Goal: Information Seeking & Learning: Find specific fact

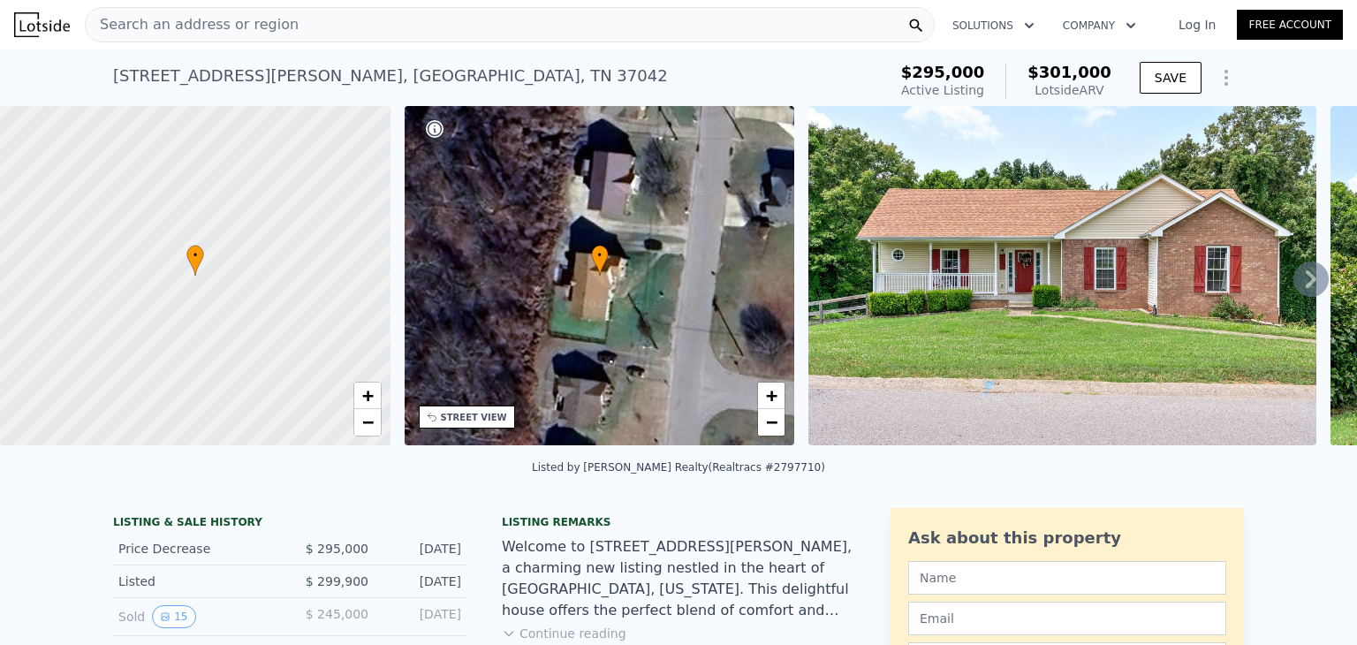
scroll to position [18, 0]
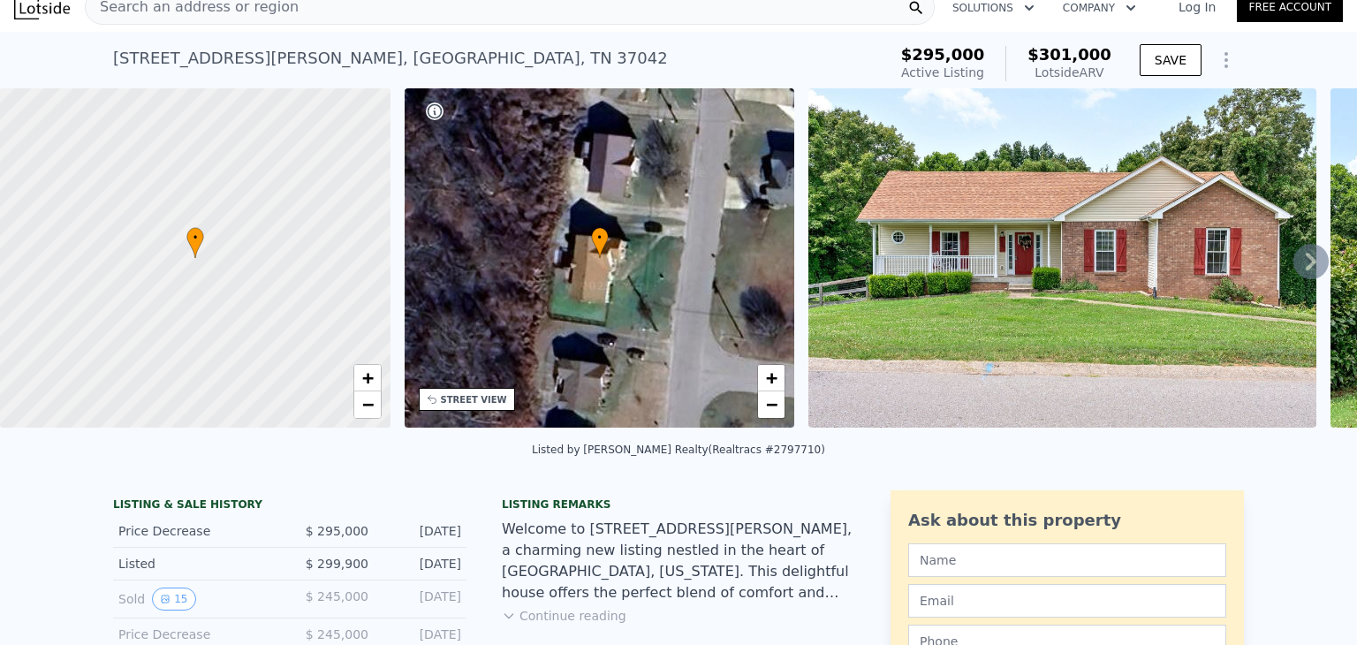
click at [1306, 262] on icon at bounding box center [1311, 262] width 11 height 18
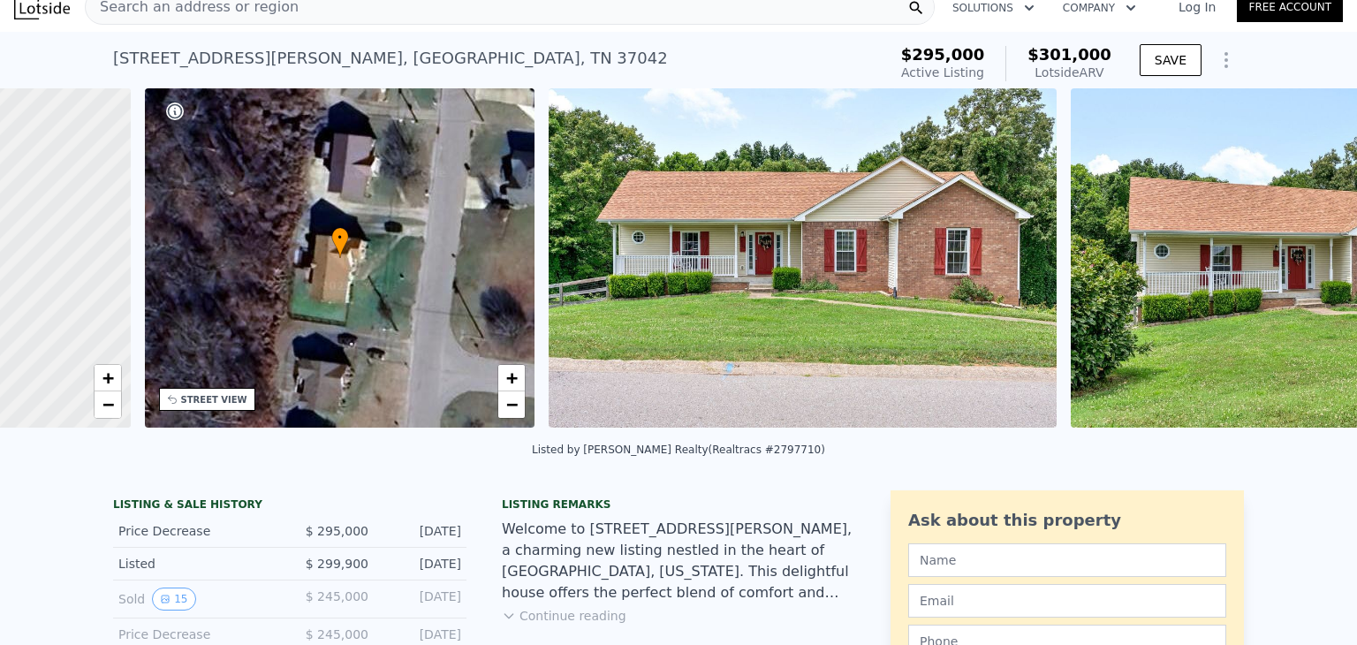
scroll to position [0, 411]
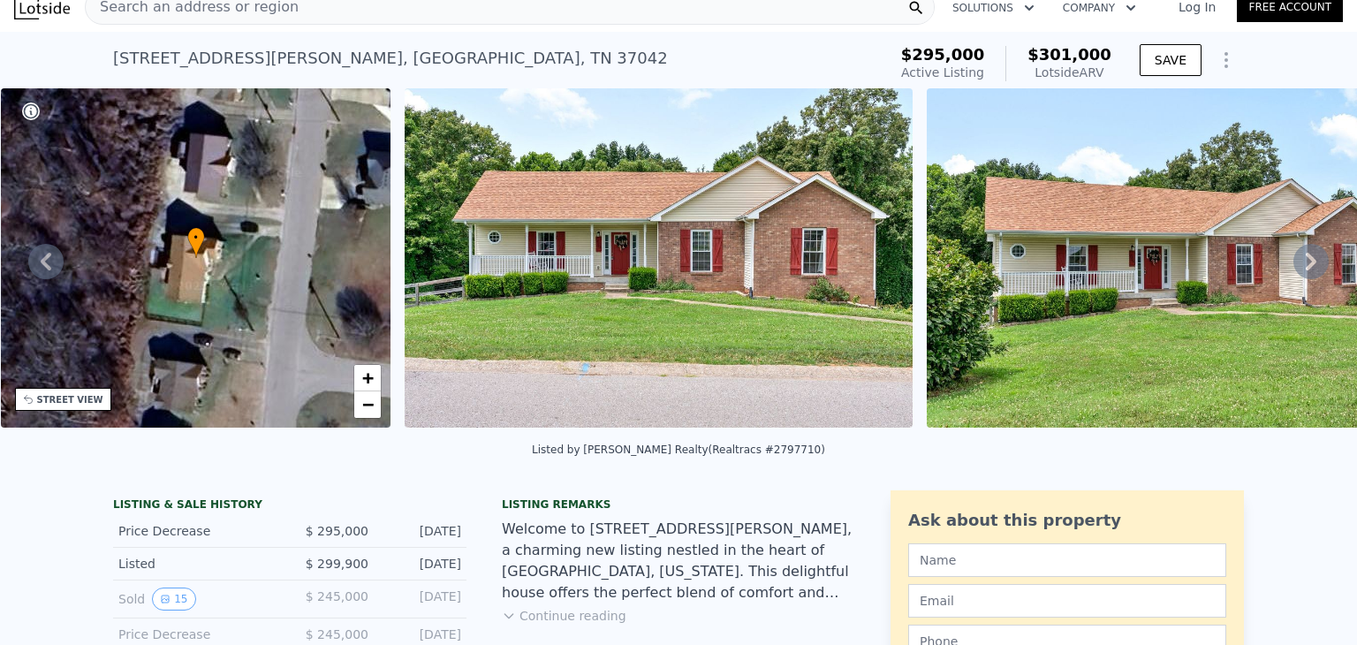
click at [1296, 269] on icon at bounding box center [1311, 261] width 35 height 35
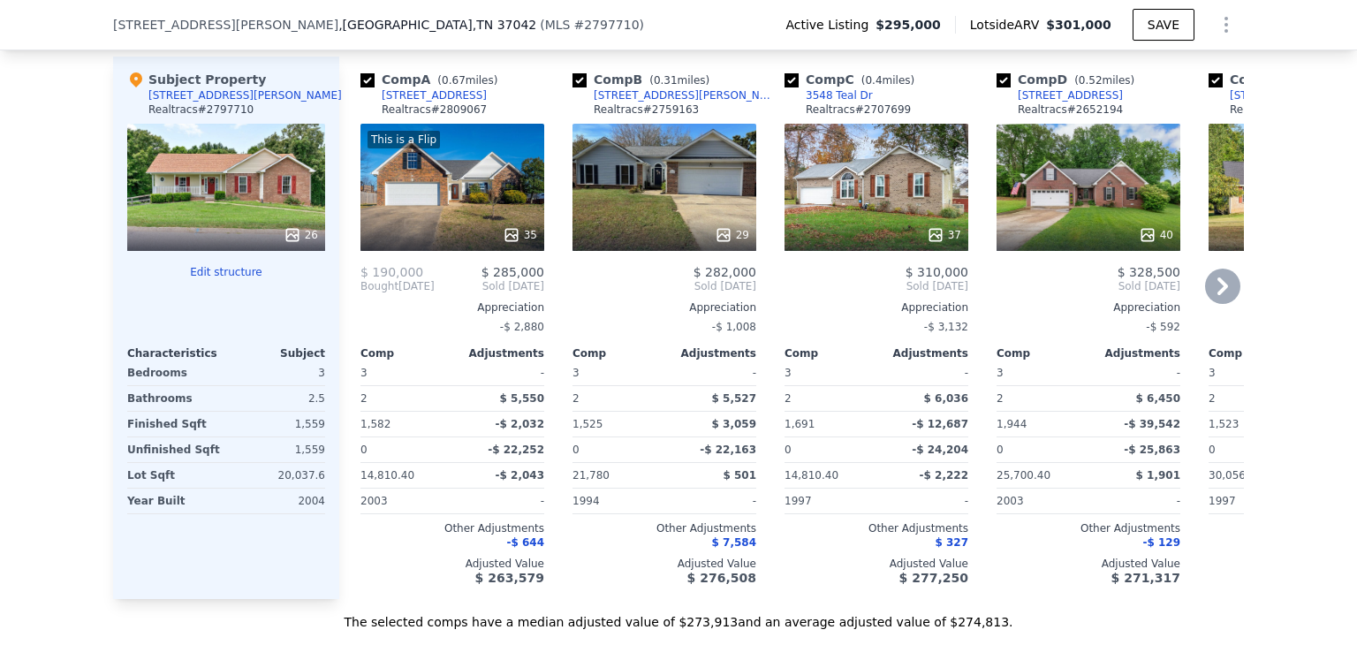
scroll to position [2149, 0]
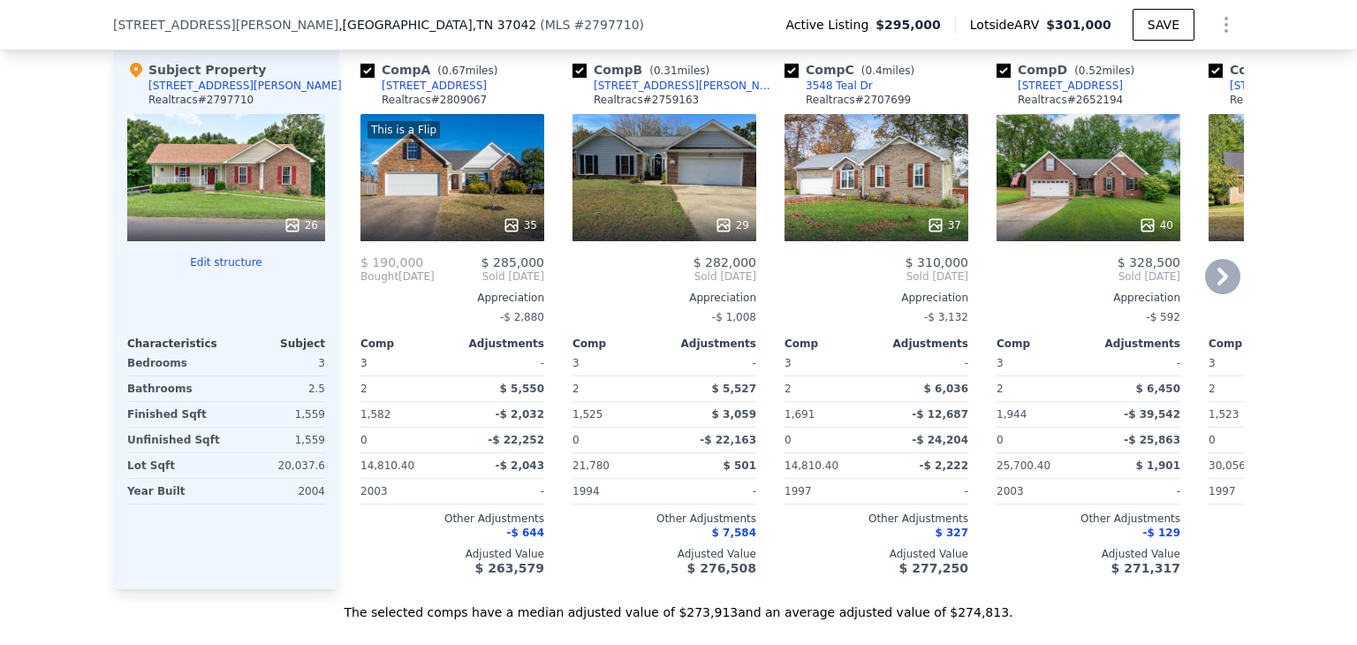
click at [1218, 268] on icon at bounding box center [1223, 277] width 11 height 18
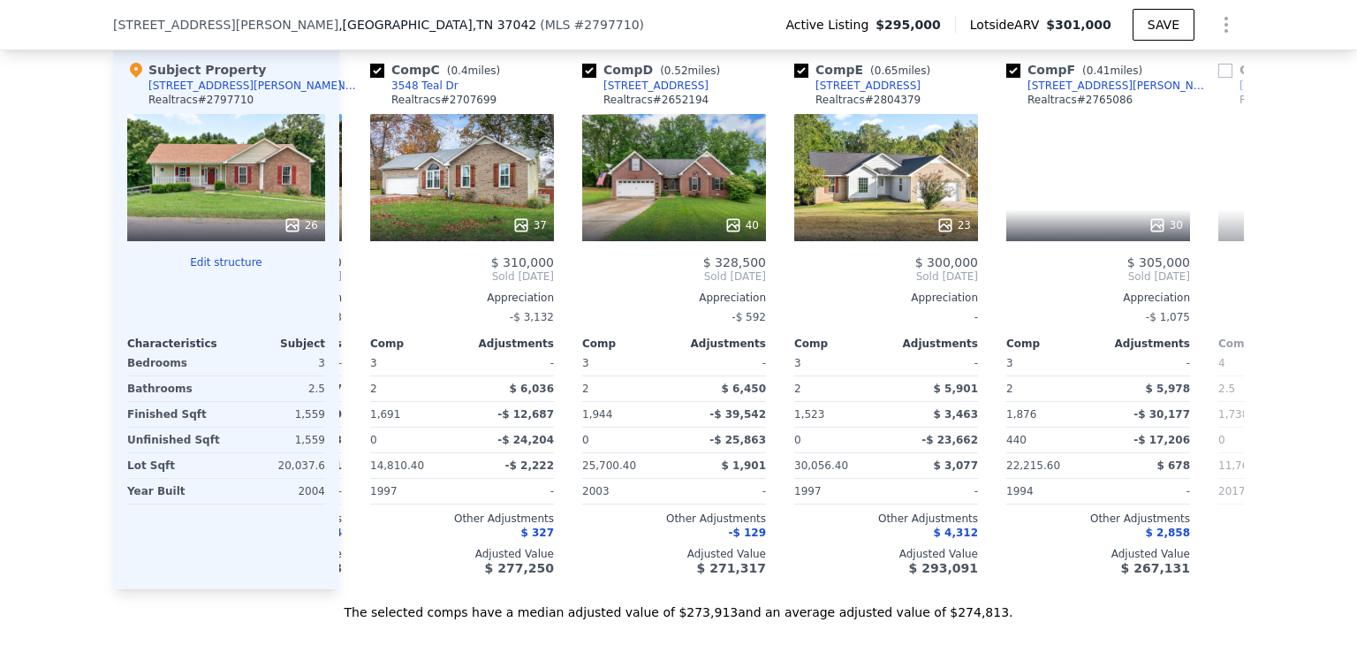
scroll to position [0, 424]
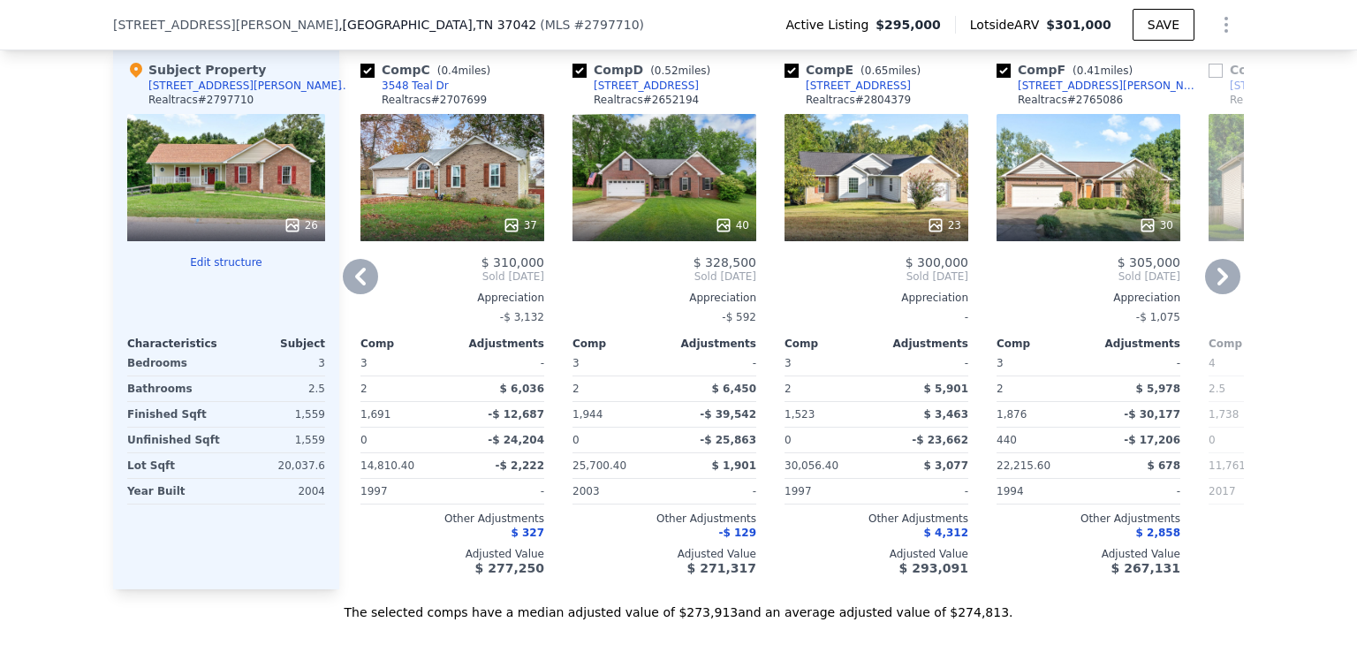
click at [359, 259] on icon at bounding box center [360, 276] width 35 height 35
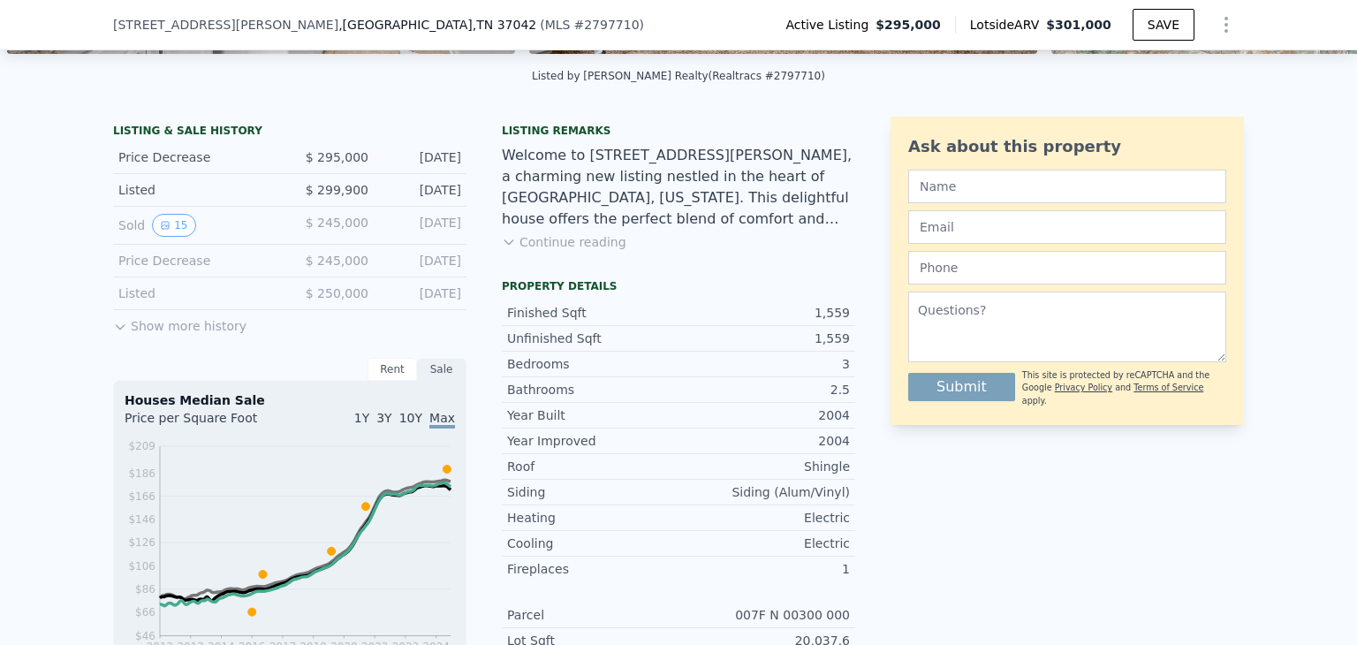
scroll to position [350, 0]
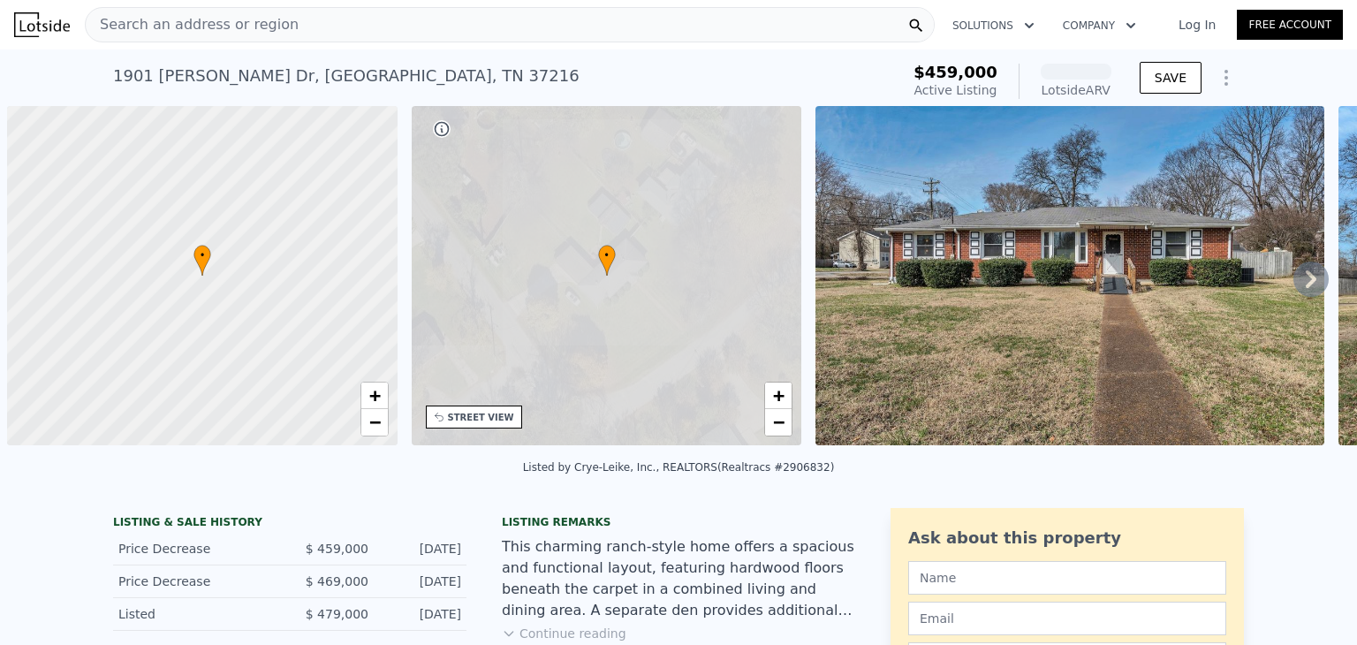
scroll to position [0, 7]
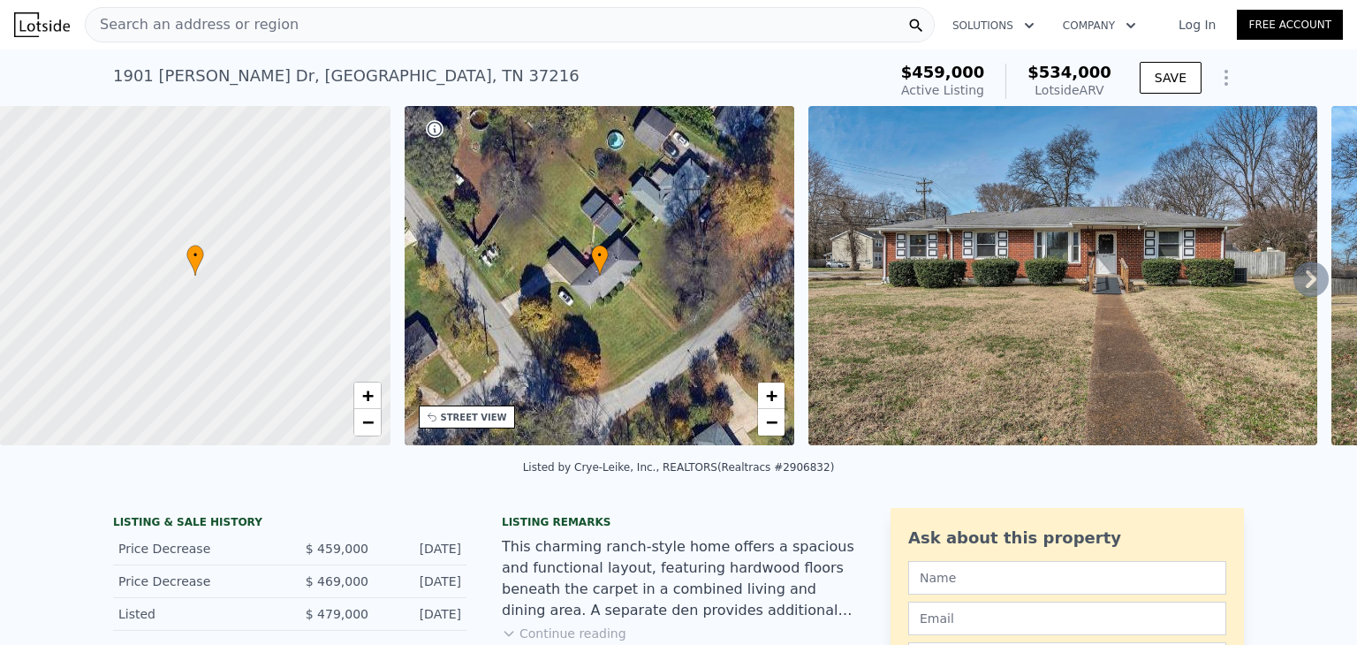
click at [1294, 282] on icon at bounding box center [1311, 279] width 35 height 35
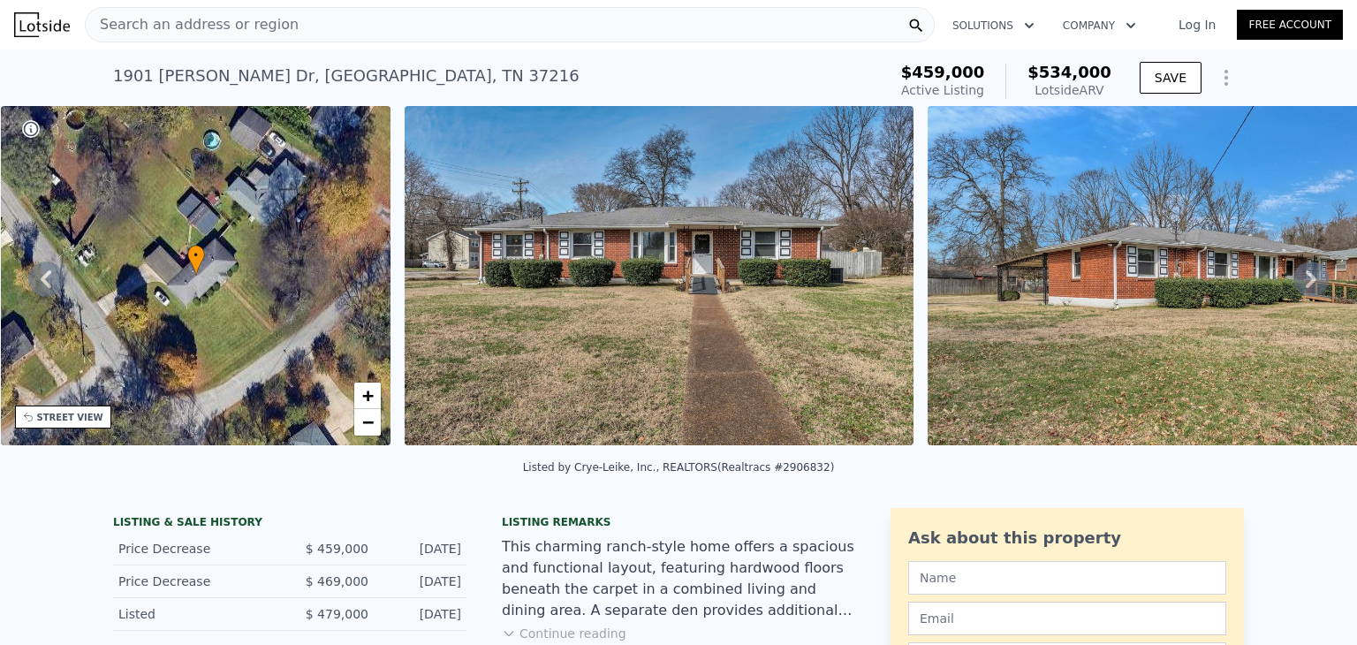
click at [1294, 282] on icon at bounding box center [1311, 279] width 35 height 35
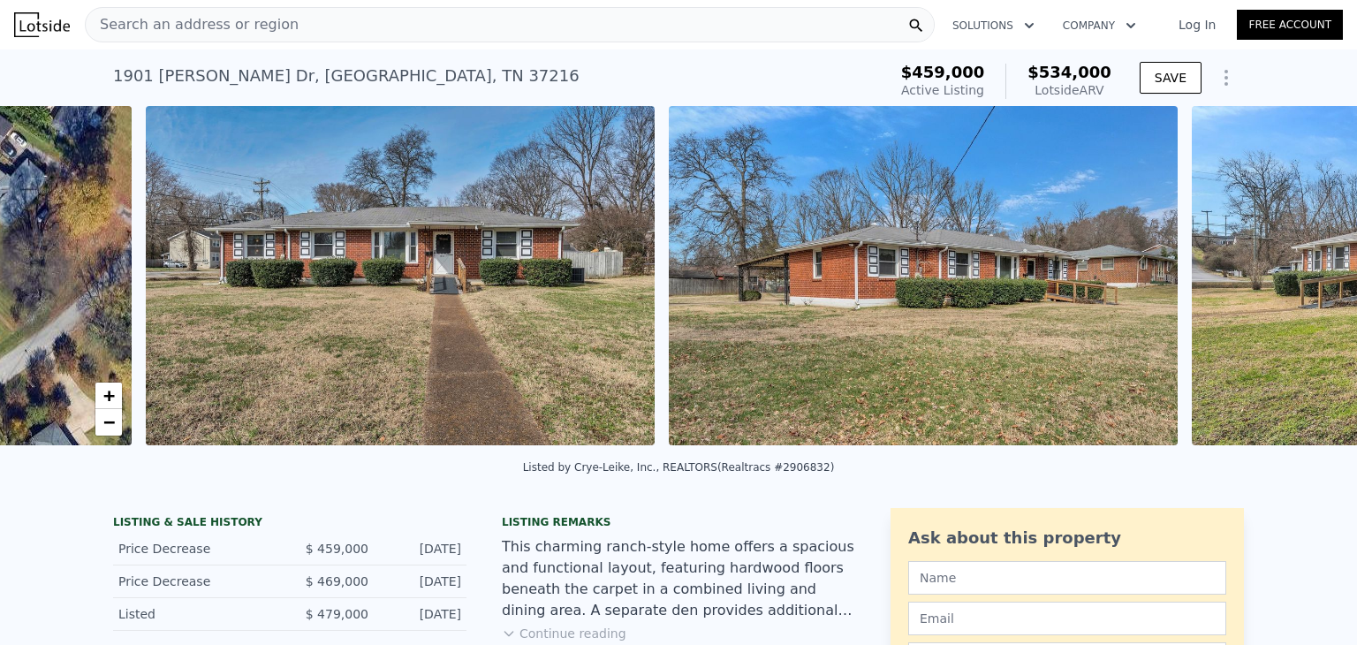
scroll to position [0, 808]
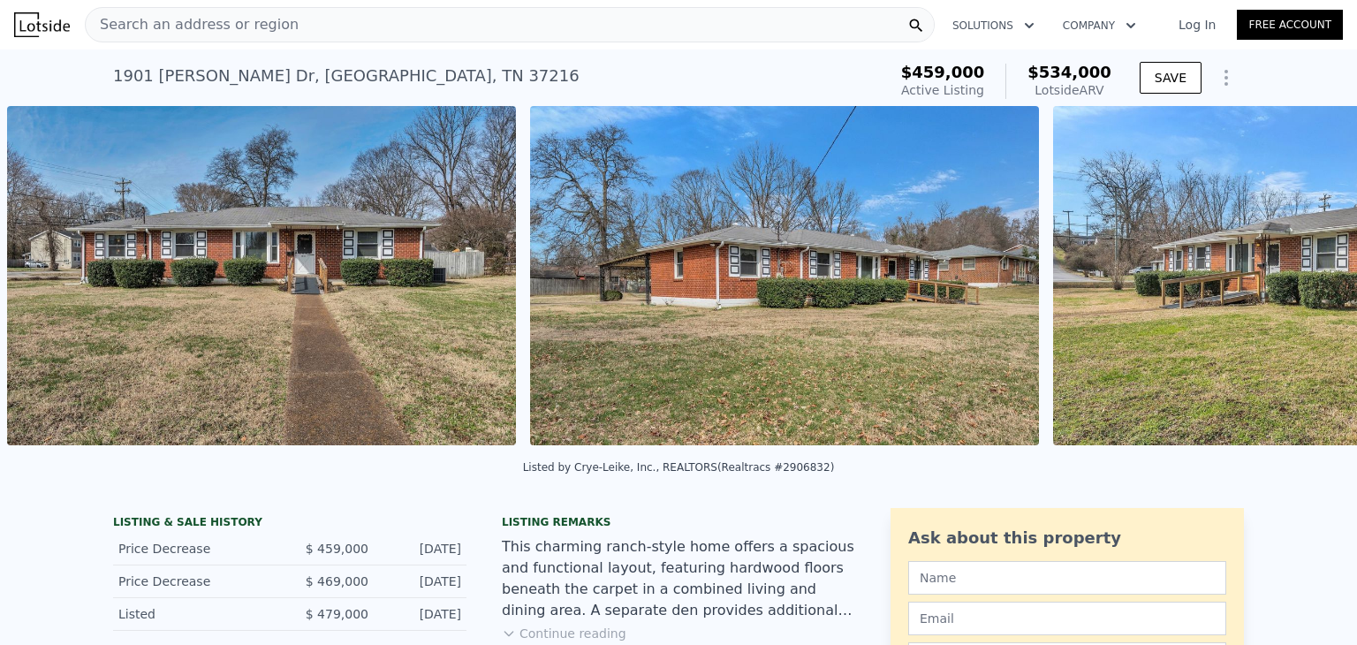
click at [1290, 282] on div "• + − • + − STREET VIEW Loading... SATELLITE VIEW" at bounding box center [678, 278] width 1357 height 345
click at [1294, 287] on icon at bounding box center [1311, 279] width 35 height 35
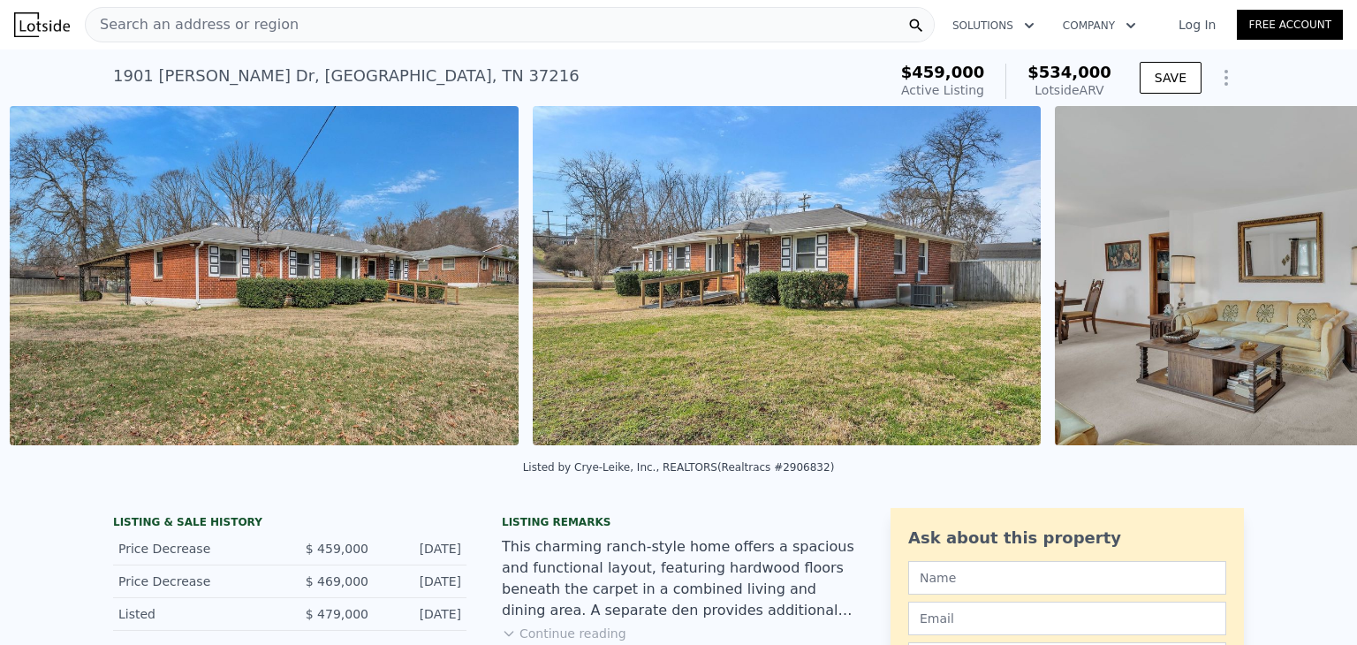
scroll to position [0, 1332]
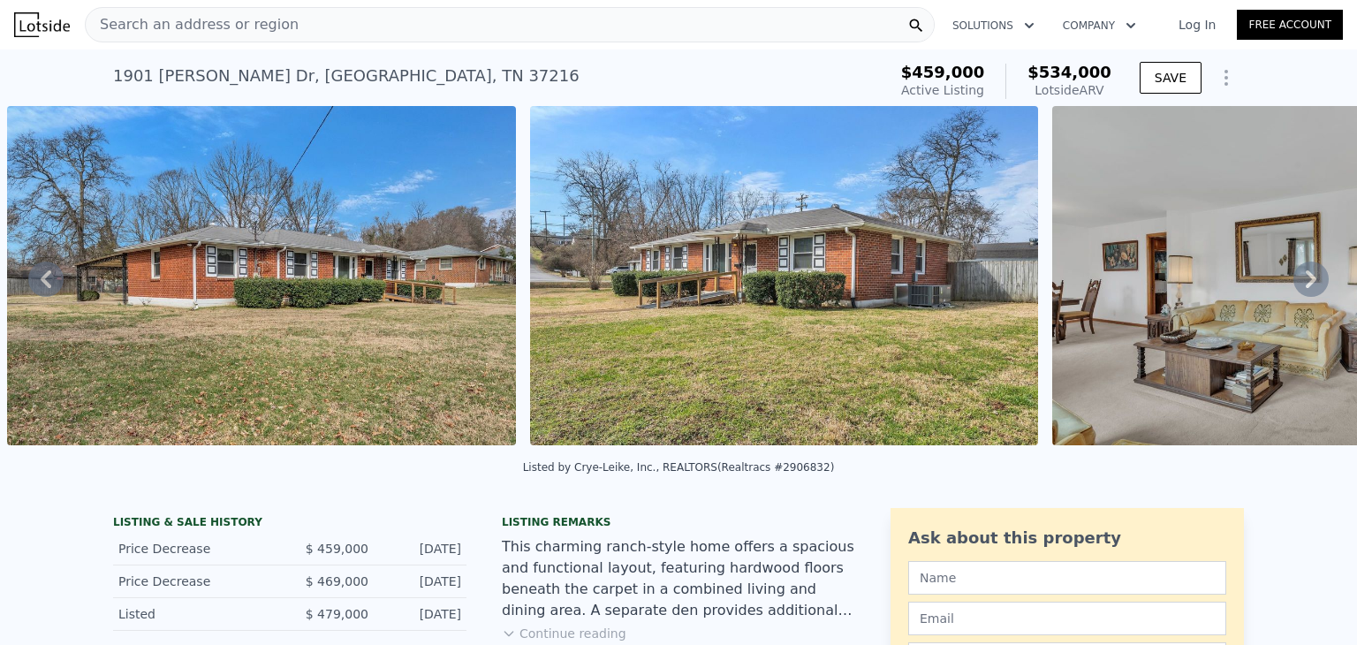
click at [1306, 278] on icon at bounding box center [1311, 279] width 11 height 18
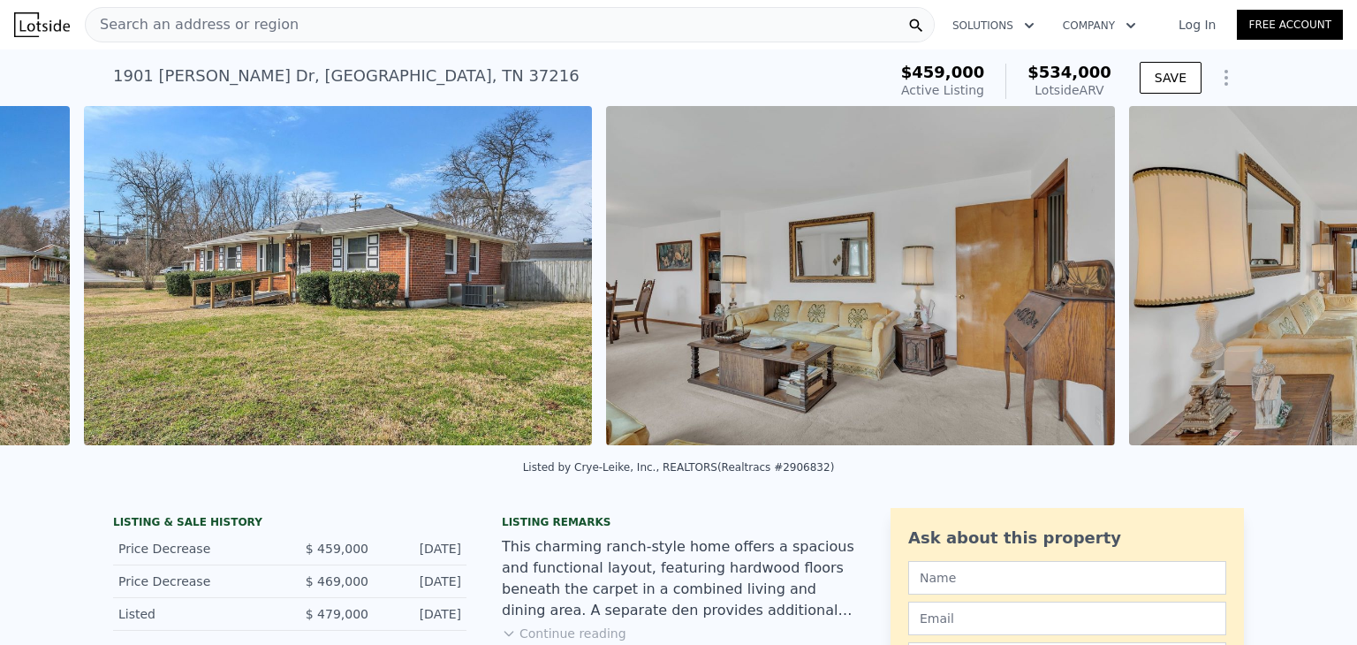
scroll to position [0, 1854]
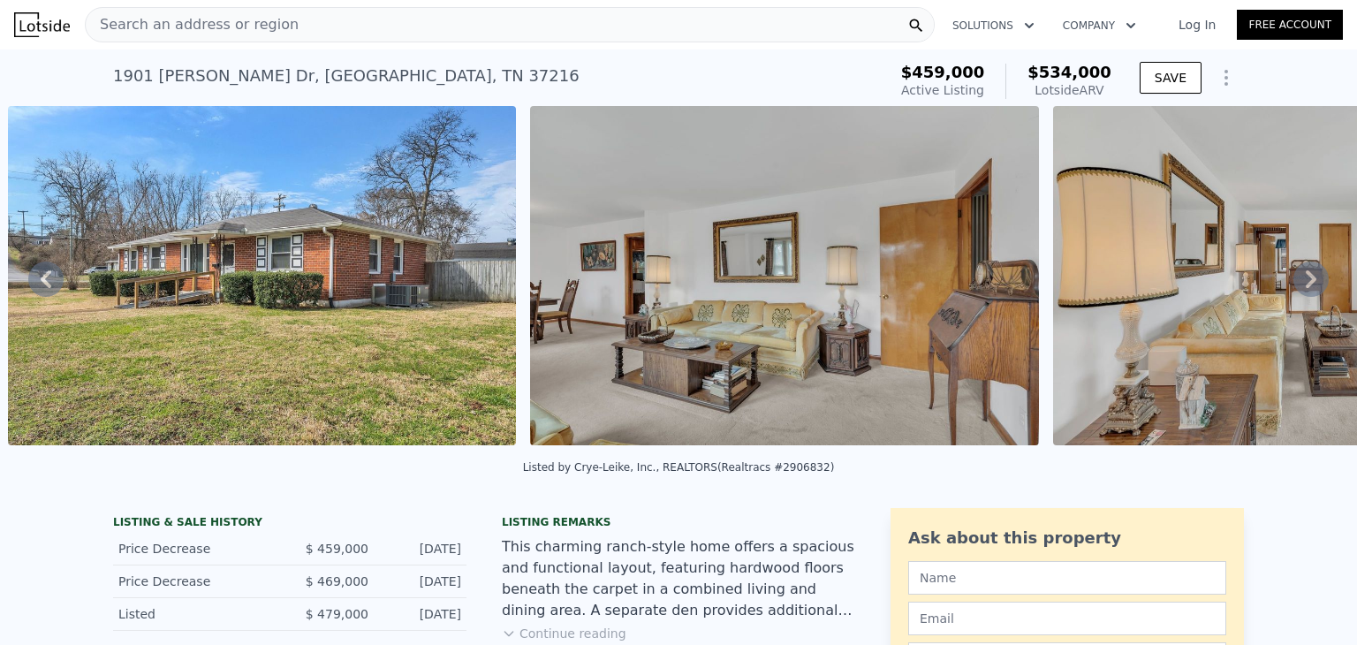
click at [1297, 278] on div "• + − • + − STREET VIEW Loading... SATELLITE VIEW" at bounding box center [678, 278] width 1357 height 345
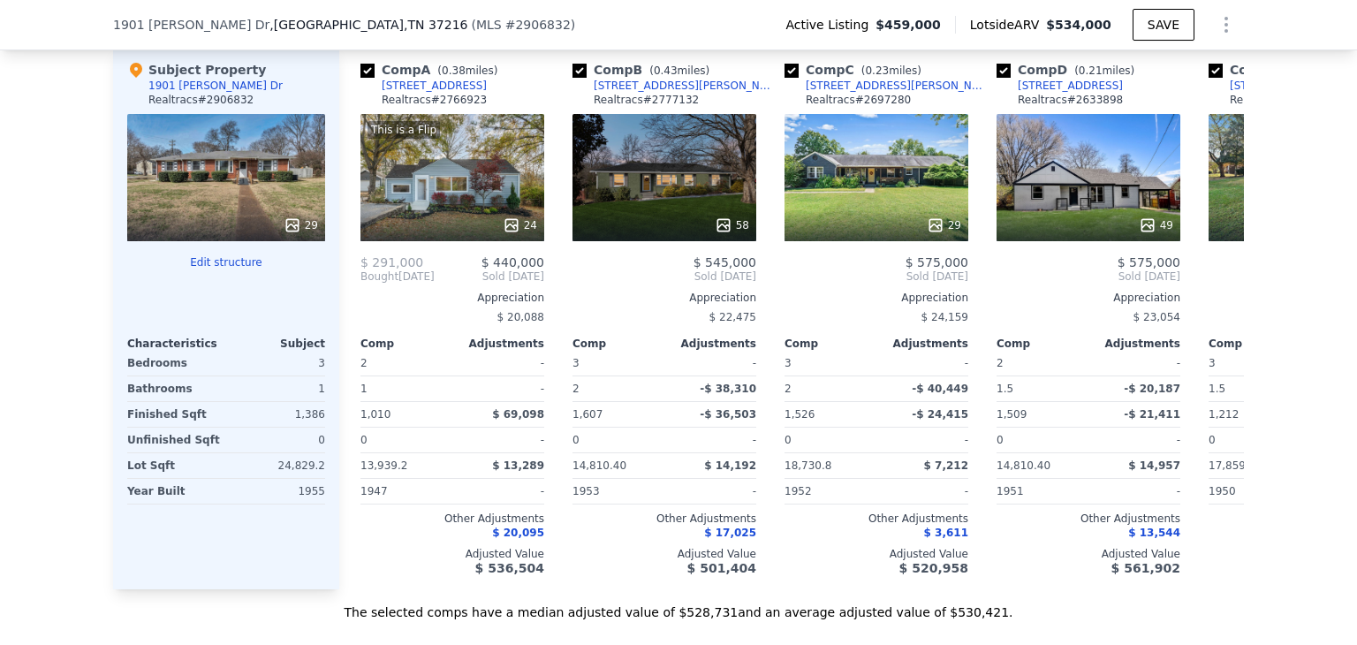
scroll to position [1918, 0]
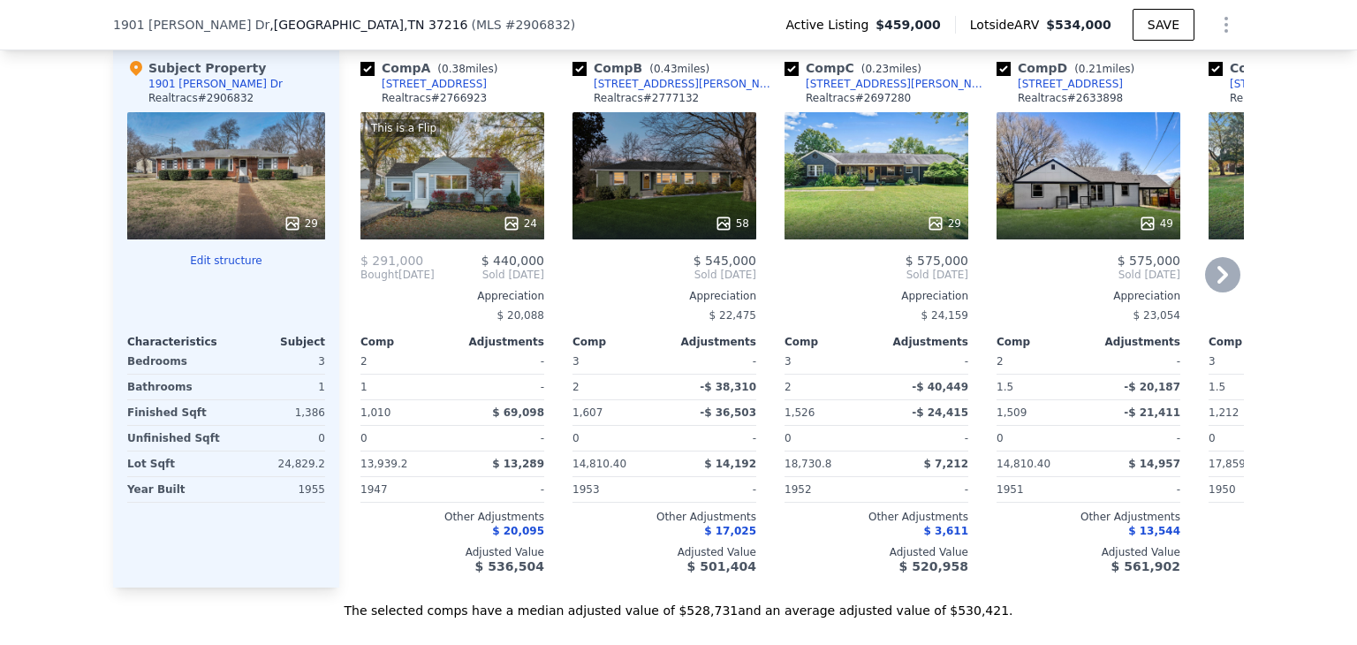
click at [1219, 292] on icon at bounding box center [1222, 274] width 35 height 35
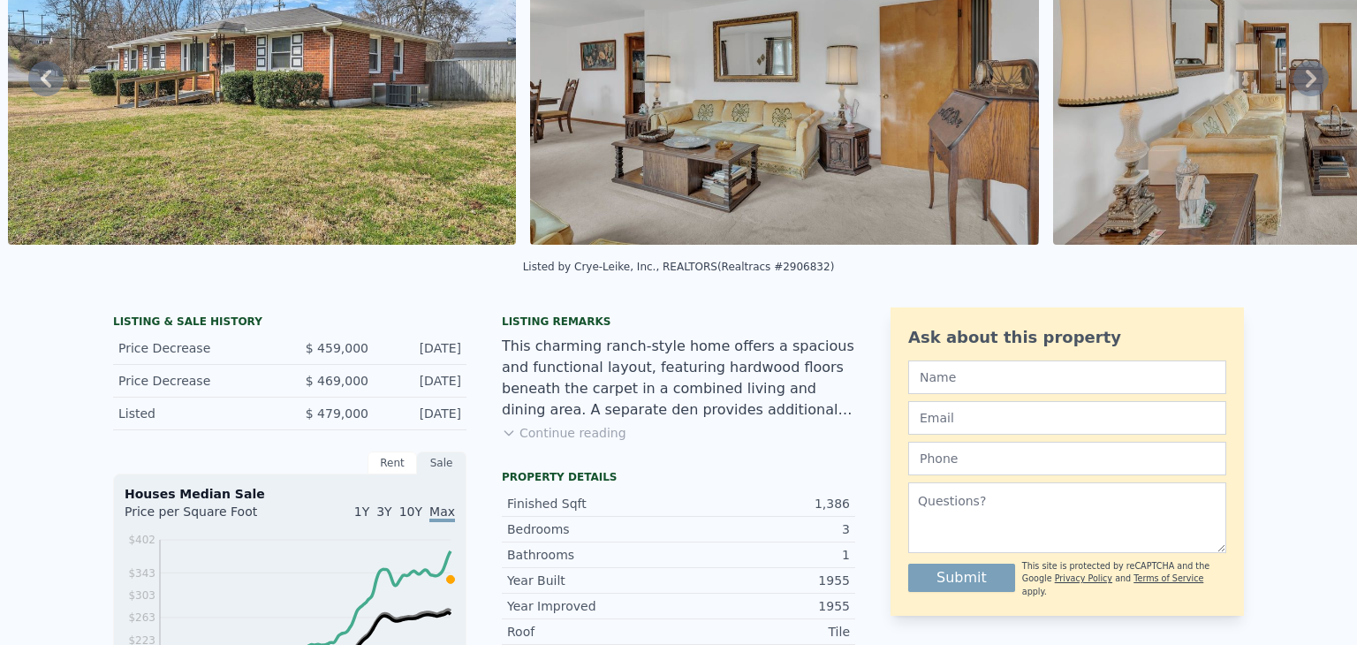
scroll to position [0, 0]
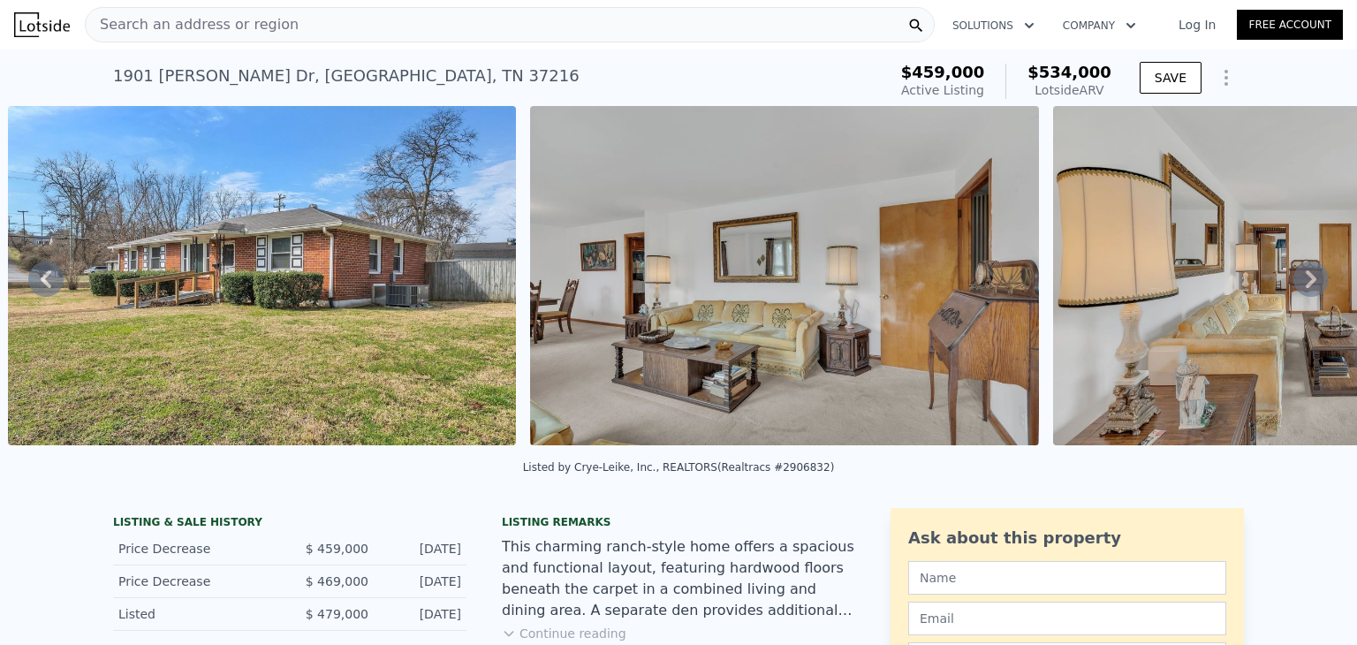
click at [297, 26] on div "Search an address or region" at bounding box center [510, 24] width 850 height 35
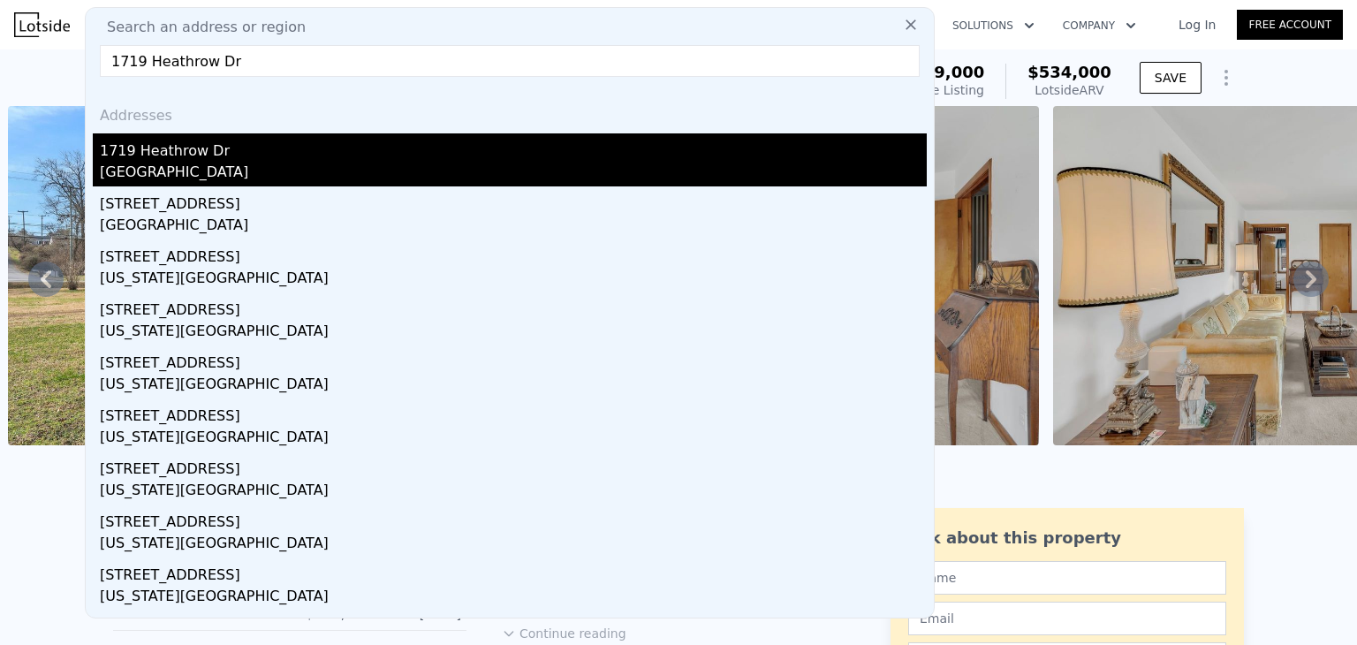
type input "1719 Heathrow Dr"
click at [162, 158] on div "1719 Heathrow Dr" at bounding box center [513, 147] width 827 height 28
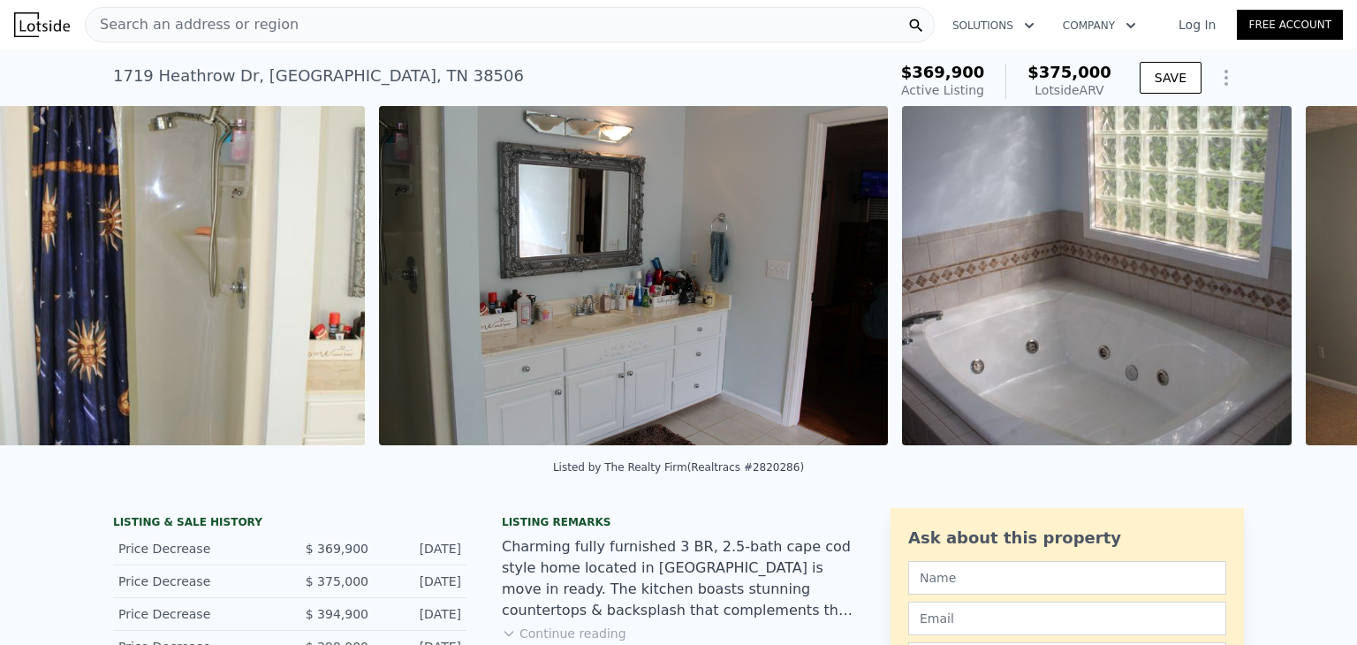
scroll to position [0, 6608]
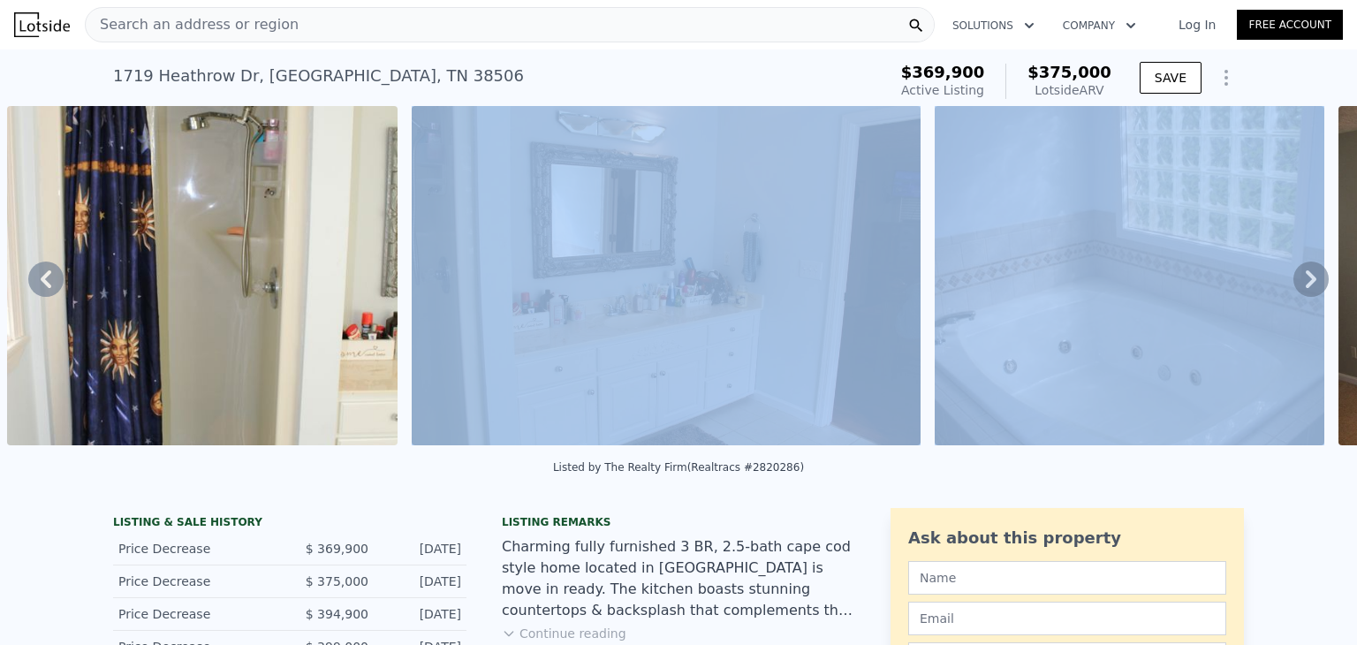
drag, startPoint x: 884, startPoint y: 450, endPoint x: 1014, endPoint y: 444, distance: 130.9
click at [1014, 444] on div "• + − • + − STREET VIEW Loading... SATELLITE VIEW" at bounding box center [678, 278] width 1357 height 345
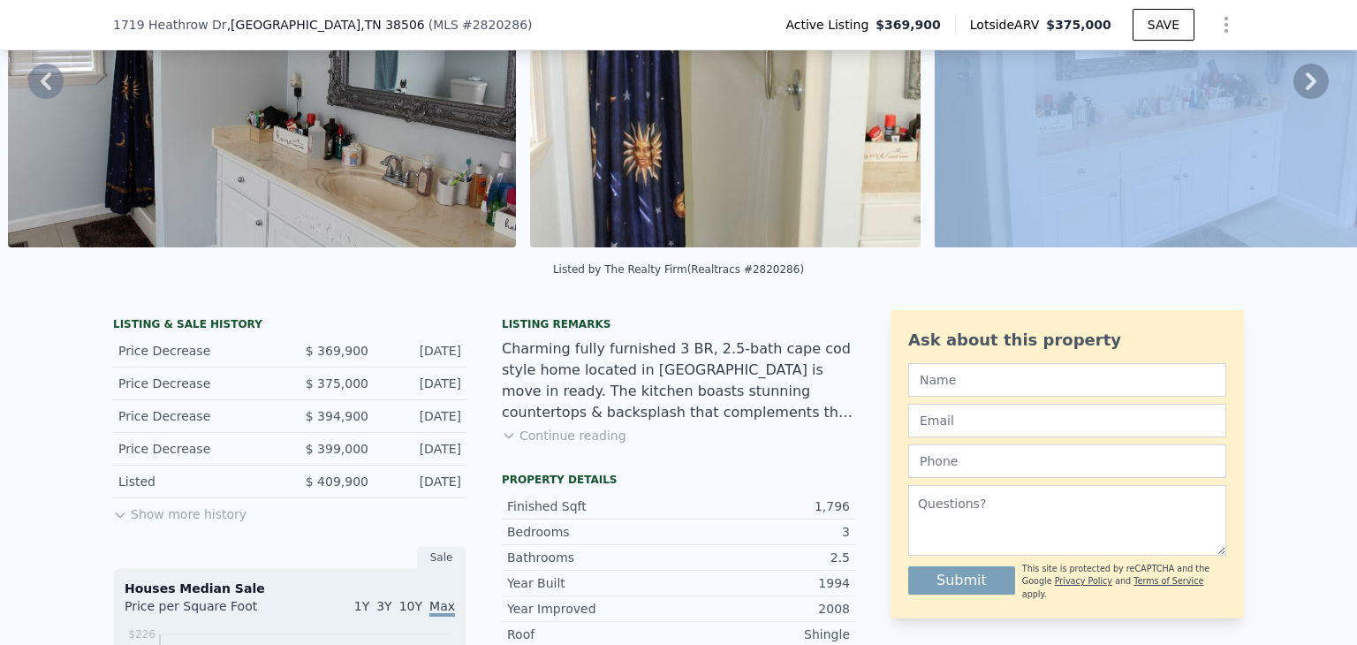
scroll to position [194, 0]
